Goal: Transaction & Acquisition: Book appointment/travel/reservation

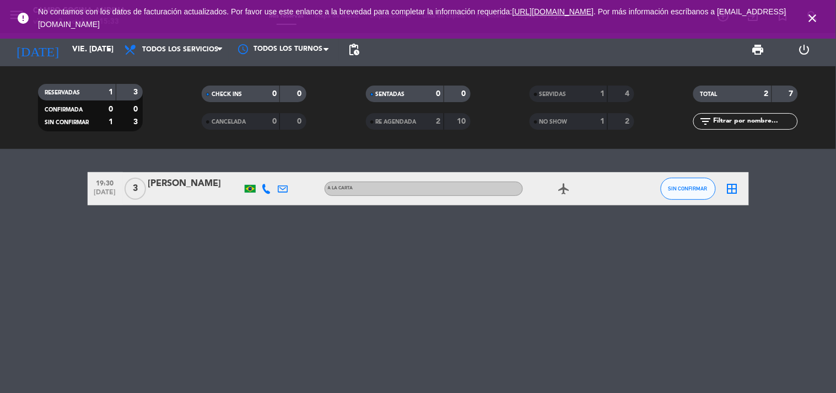
click at [811, 18] on icon "close" at bounding box center [813, 18] width 13 height 13
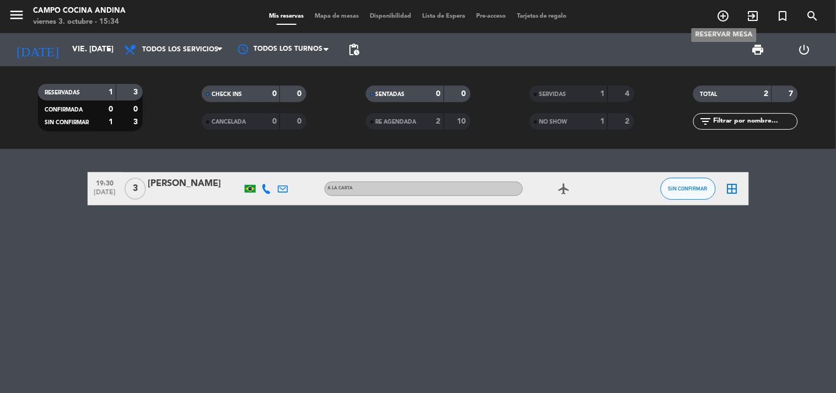
click at [724, 18] on icon "add_circle_outline" at bounding box center [723, 15] width 13 height 13
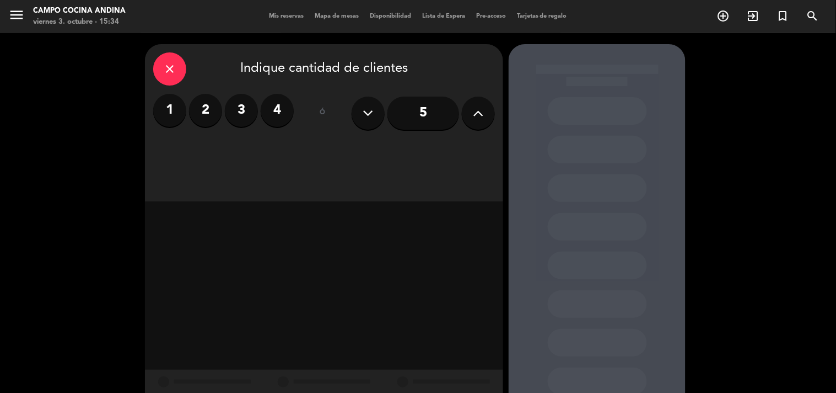
click at [283, 111] on label "4" at bounding box center [277, 110] width 33 height 33
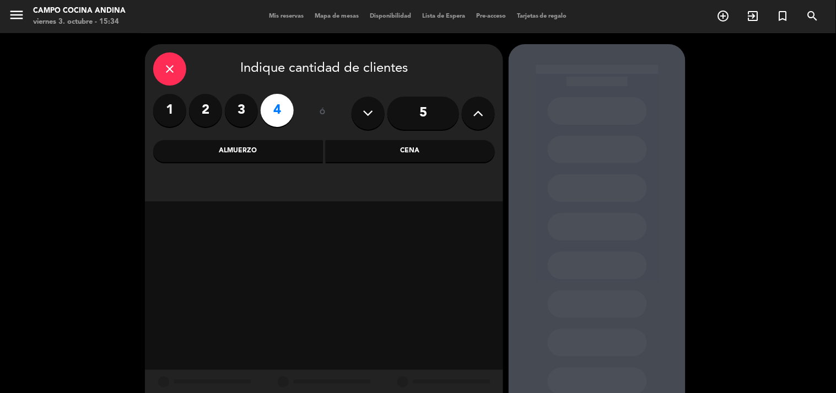
click at [443, 160] on div "Cena" at bounding box center [411, 151] width 170 height 22
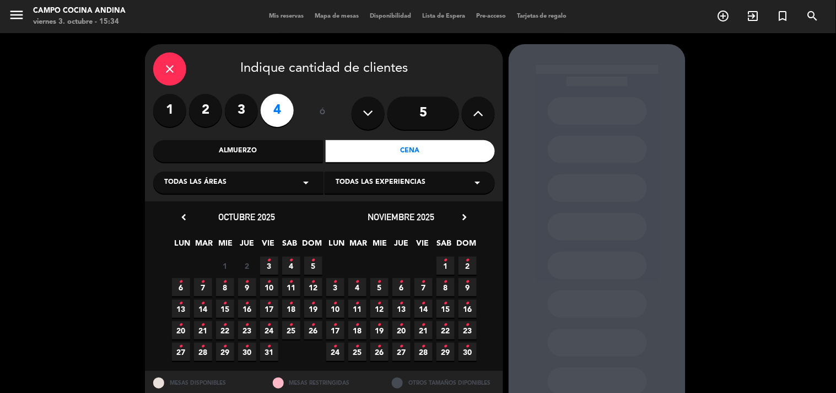
click at [273, 267] on span "3 •" at bounding box center [269, 265] width 18 height 18
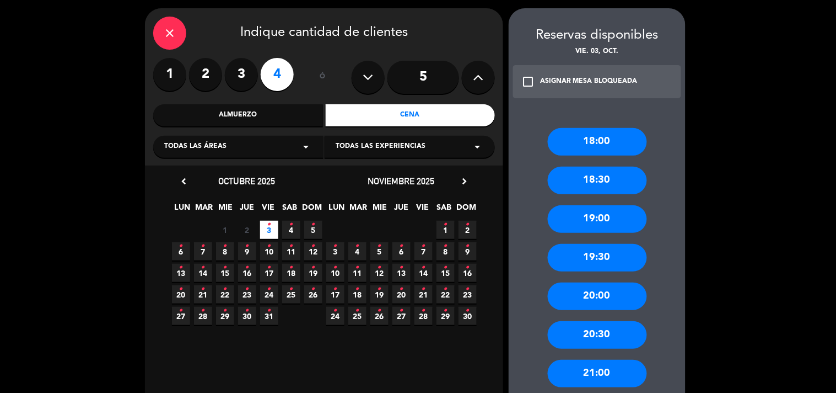
click at [616, 74] on div "check_box_outline_blank ASIGNAR MESA BLOQUEADA" at bounding box center [597, 81] width 168 height 33
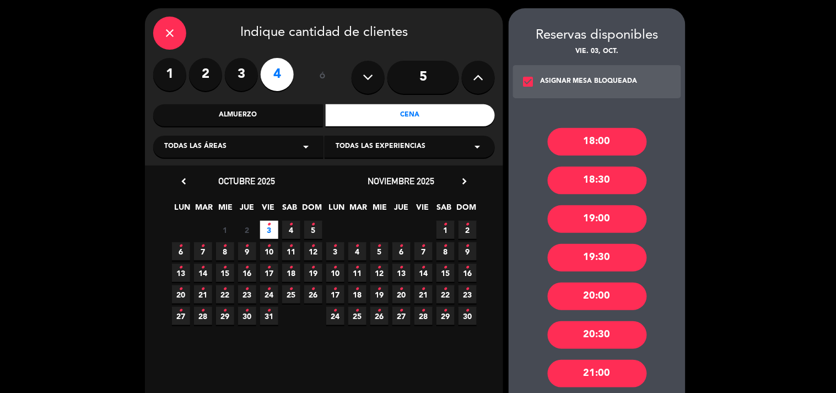
click at [615, 300] on div "20:00" at bounding box center [597, 296] width 99 height 28
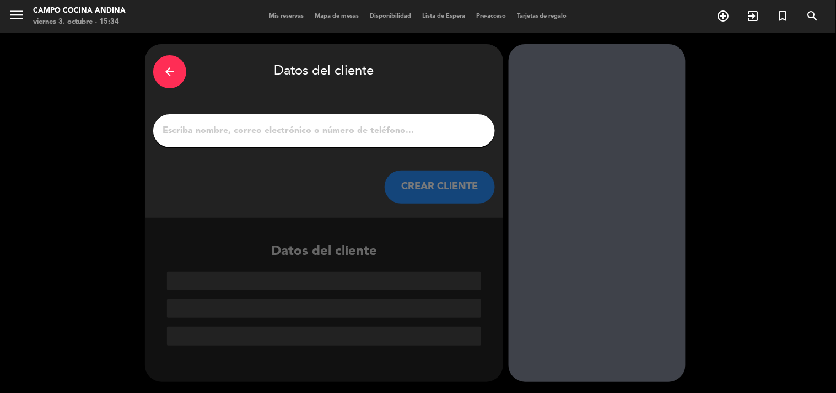
click at [234, 138] on div at bounding box center [324, 130] width 342 height 33
click at [230, 135] on input "1" at bounding box center [324, 130] width 325 height 15
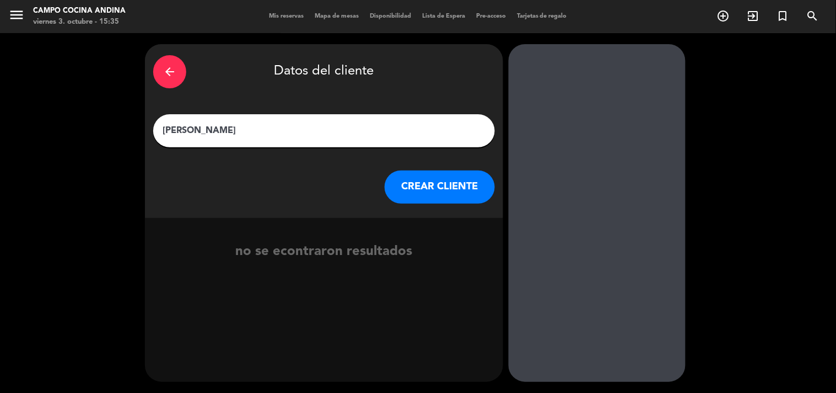
type input "[PERSON_NAME]"
click at [480, 191] on button "CREAR CLIENTE" at bounding box center [440, 186] width 110 height 33
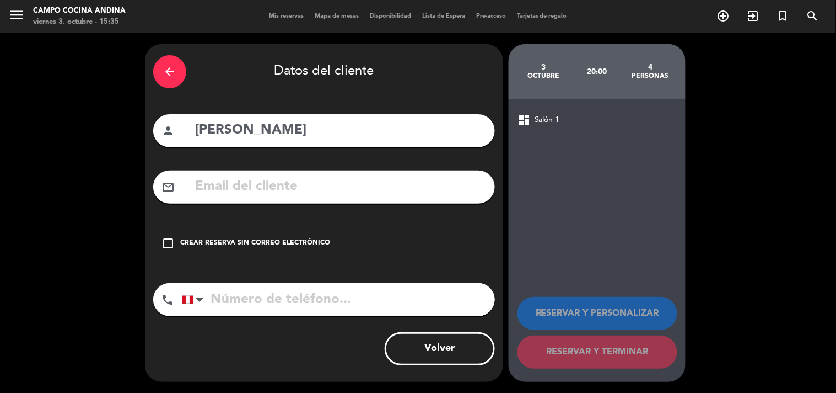
click at [168, 241] on icon "check_box_outline_blank" at bounding box center [168, 243] width 13 height 13
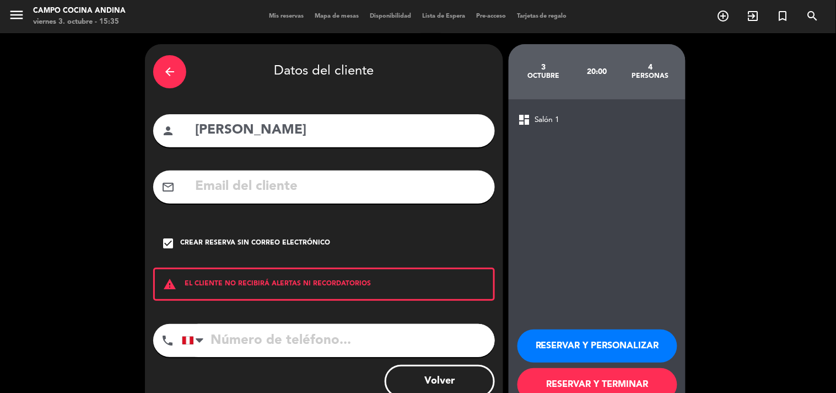
click at [236, 337] on input "tel" at bounding box center [338, 340] width 313 height 33
type input "[PHONE_NUMBER]"
click at [200, 335] on div at bounding box center [200, 340] width 8 height 13
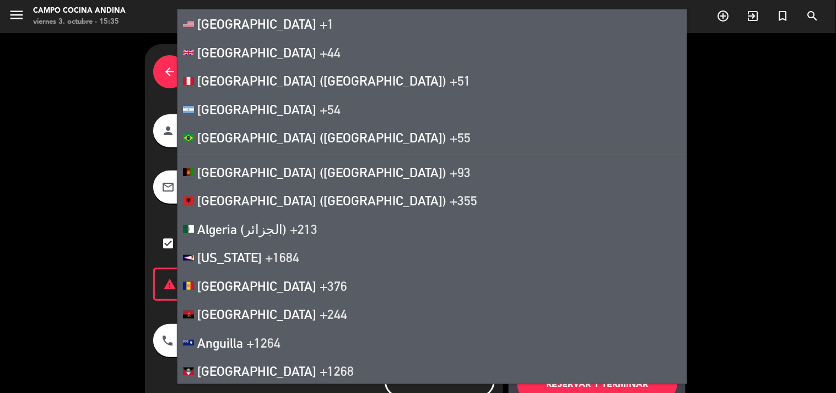
scroll to position [1244, 0]
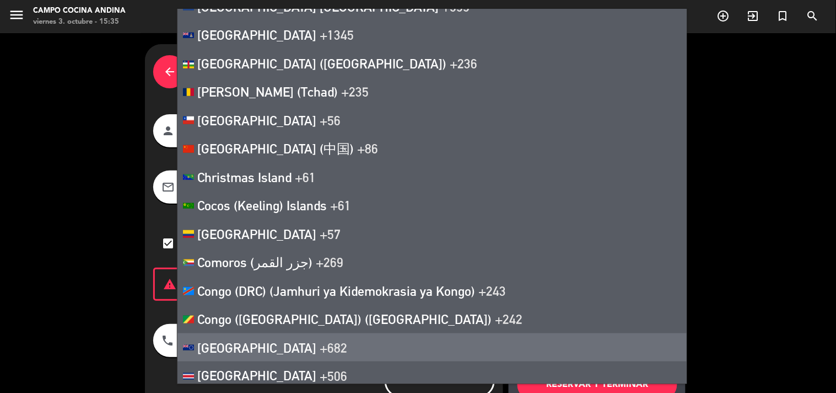
click at [133, 323] on div "arrow_back Datos del cliente person [PERSON_NAME] mail_outline check_box Crear …" at bounding box center [418, 229] width 836 height 392
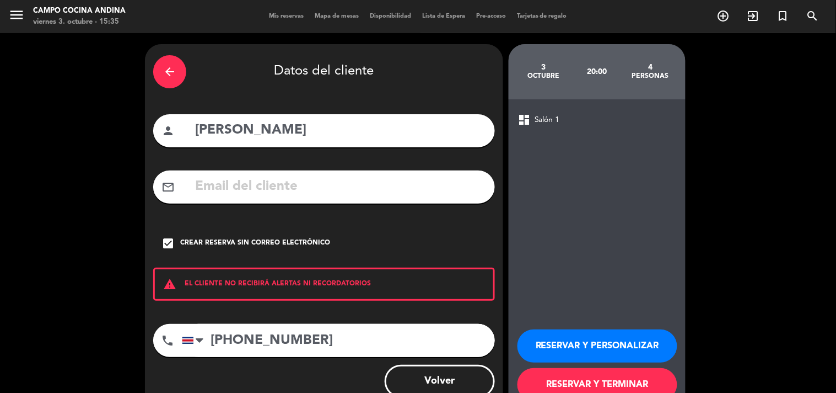
click at [572, 377] on button "RESERVAR Y TERMINAR" at bounding box center [598, 384] width 160 height 33
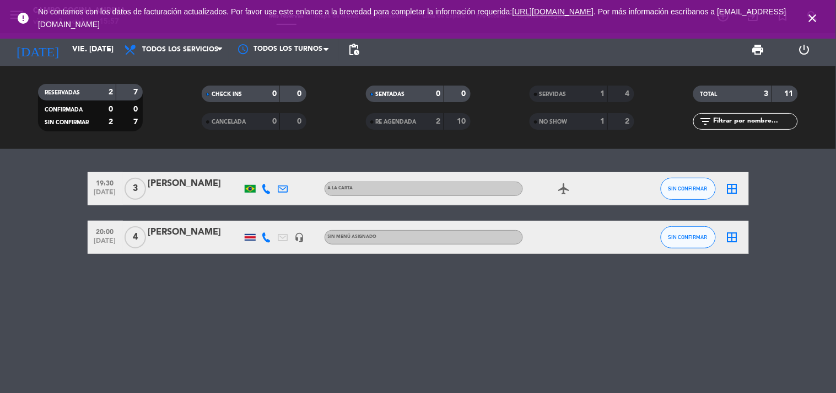
click at [266, 273] on div "19:30 [DATE] 3 [PERSON_NAME] A [PERSON_NAME] airplanemode_active SIN CONFIRMAR …" at bounding box center [418, 271] width 836 height 244
drag, startPoint x: 179, startPoint y: 262, endPoint x: 196, endPoint y: 182, distance: 82.3
click at [180, 262] on div "19:30 [DATE] 3 [PERSON_NAME] A [PERSON_NAME] airplanemode_active SIN CONFIRMAR …" at bounding box center [418, 271] width 836 height 244
click at [201, 351] on div "19:30 [DATE] 3 [PERSON_NAME] A [PERSON_NAME] airplanemode_active SIN CONFIRMAR …" at bounding box center [418, 271] width 836 height 244
click at [213, 341] on div "19:30 [DATE] 3 [PERSON_NAME] A [PERSON_NAME] airplanemode_active SIN CONFIRMAR …" at bounding box center [418, 271] width 836 height 244
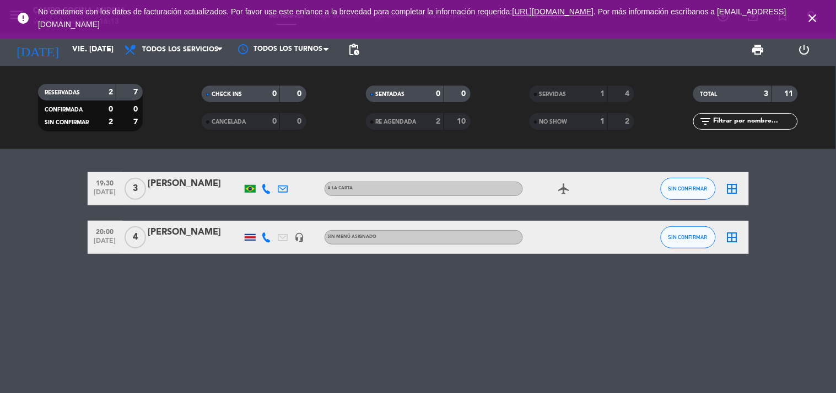
click at [368, 154] on div "19:30 [DATE] 3 [PERSON_NAME] A [PERSON_NAME] airplanemode_active SIN CONFIRMAR …" at bounding box center [418, 271] width 836 height 244
